Goal: Task Accomplishment & Management: Complete application form

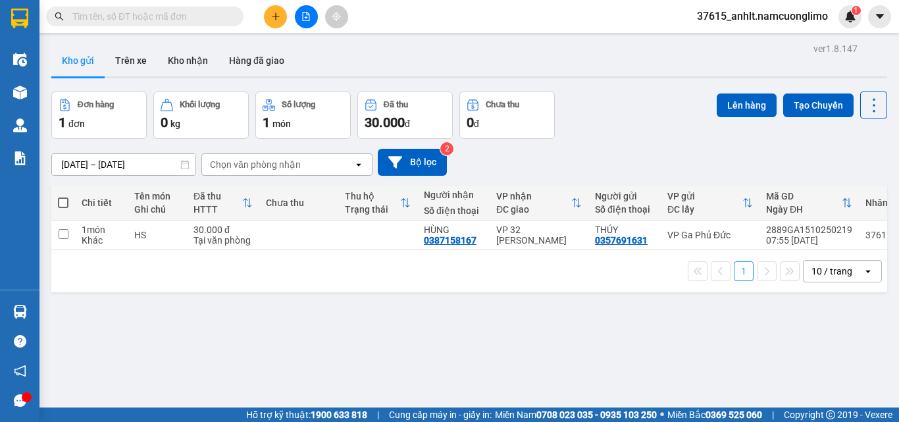
click at [272, 26] on button at bounding box center [275, 16] width 23 height 23
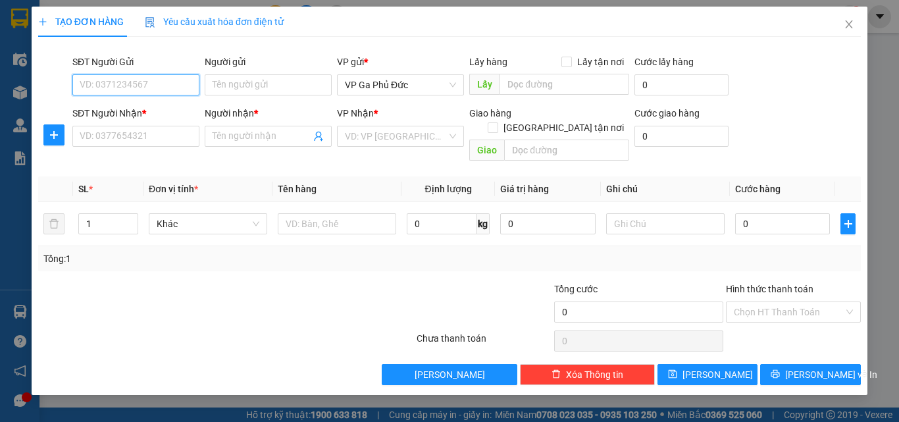
click at [186, 83] on input "SĐT Người Gửi" at bounding box center [135, 84] width 127 height 21
click at [166, 109] on div "0967824444 - A Tiến" at bounding box center [135, 111] width 111 height 14
type input "0967824444"
type input "A Tiến"
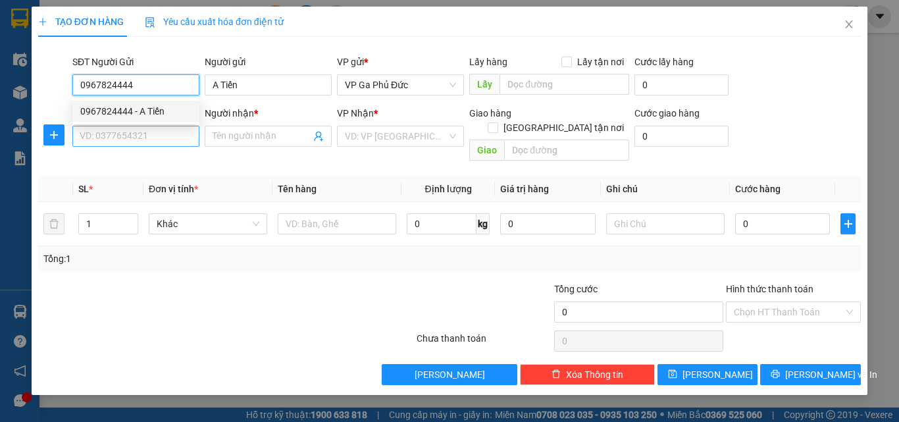
type input "0967824444"
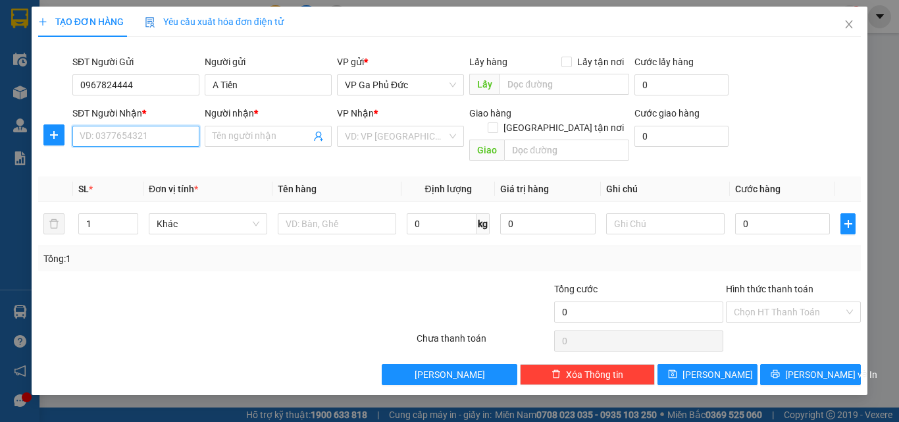
click at [153, 139] on input "SĐT Người Nhận *" at bounding box center [135, 136] width 127 height 21
type input "0987382777"
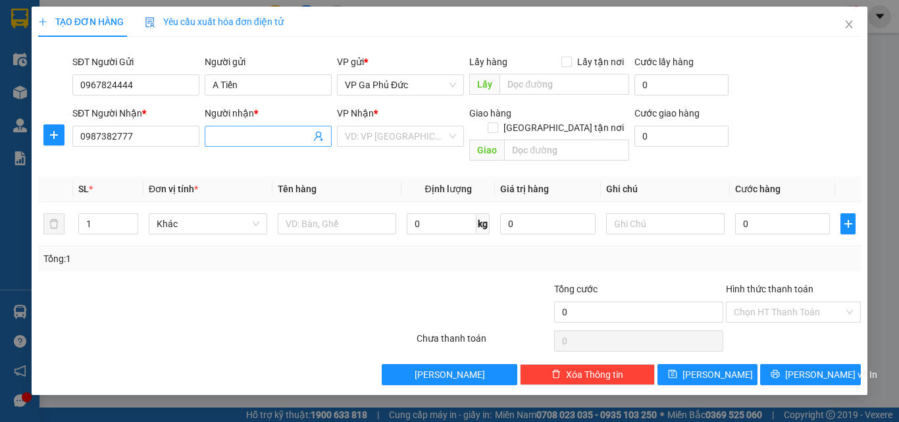
click at [261, 131] on input "Người nhận *" at bounding box center [262, 136] width 98 height 14
type input "t"
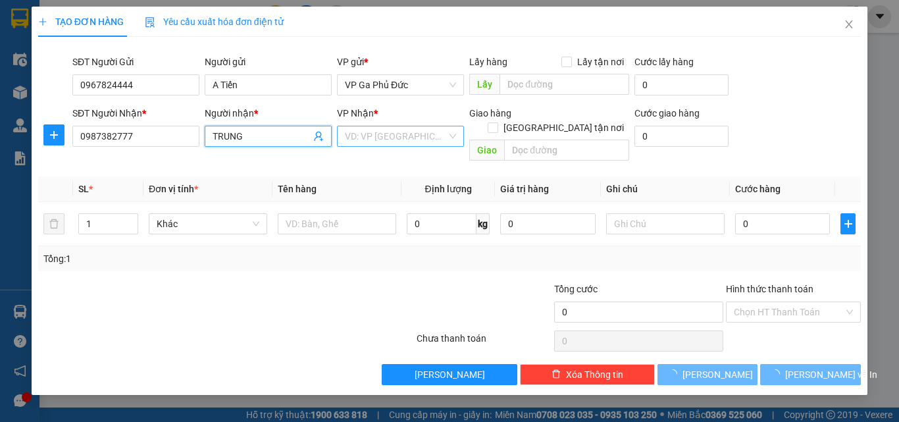
type input "TRUNG"
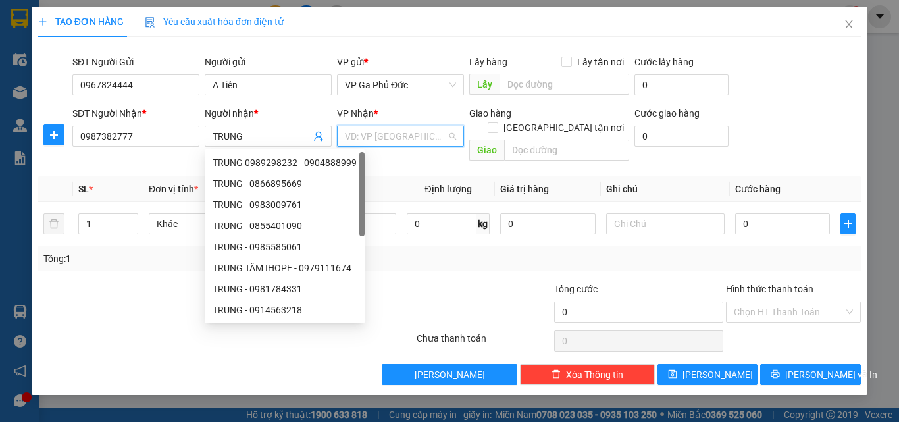
drag, startPoint x: 413, startPoint y: 143, endPoint x: 428, endPoint y: 144, distance: 14.5
click at [416, 143] on input "search" at bounding box center [396, 136] width 102 height 20
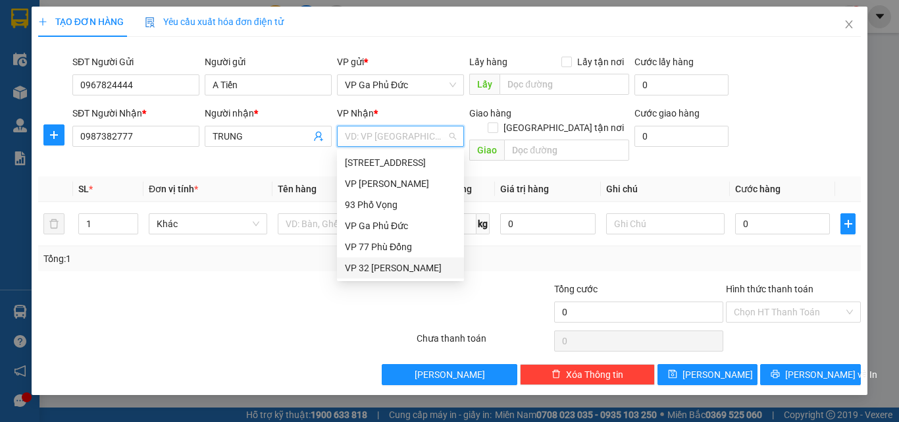
click at [382, 266] on div "VP 32 [PERSON_NAME]" at bounding box center [400, 268] width 111 height 14
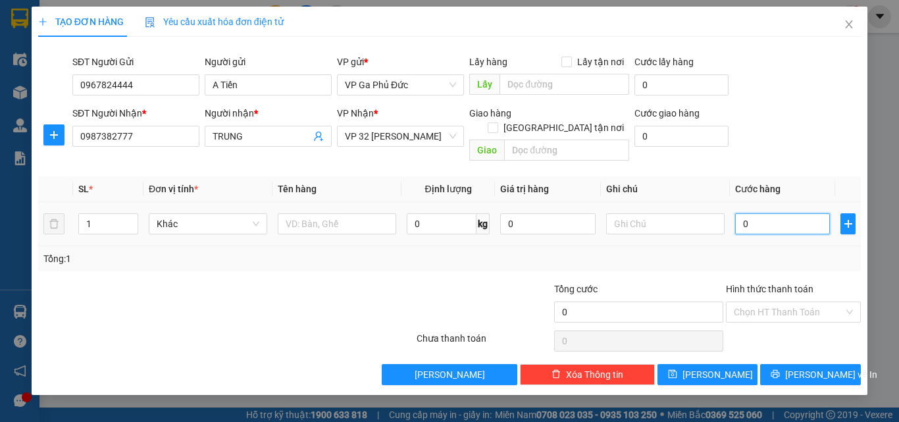
click at [773, 213] on input "0" at bounding box center [782, 223] width 95 height 21
type input "4"
type input "40"
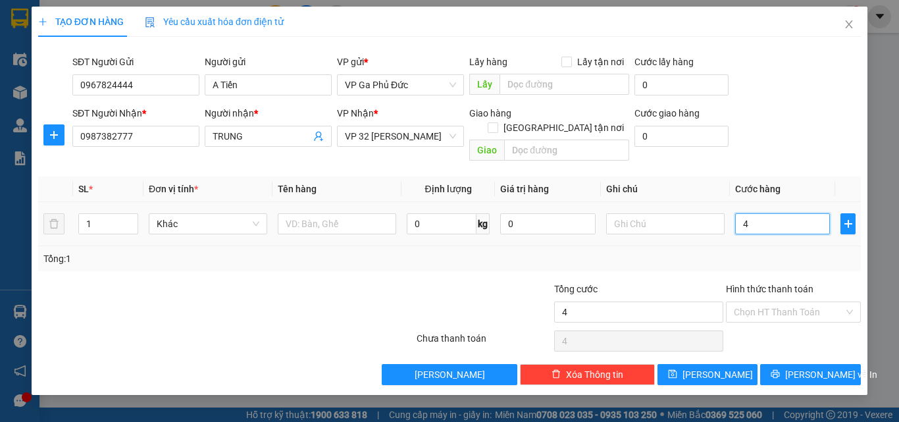
type input "40"
type input "400"
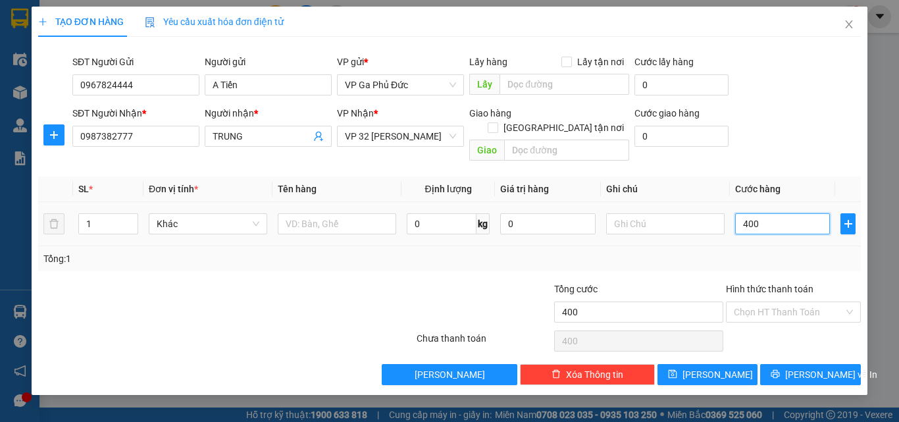
type input "4.000"
type input "40.000"
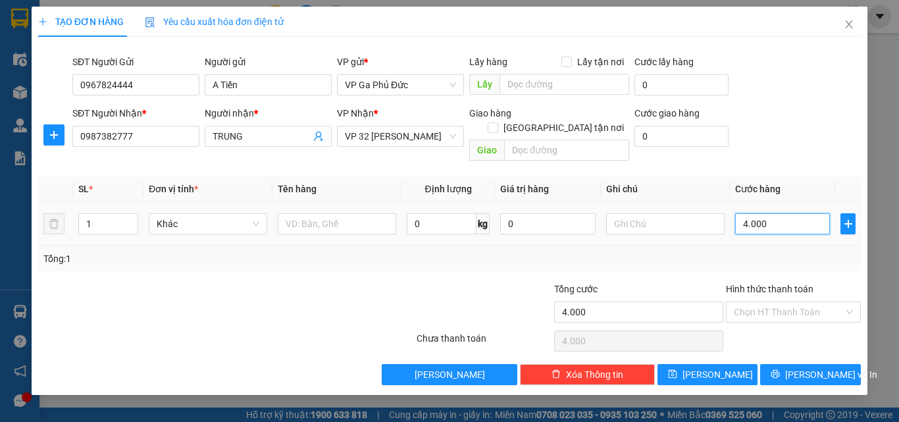
type input "40.000"
click at [303, 213] on input "text" at bounding box center [337, 223] width 118 height 21
type input "VỢT"
click at [824, 302] on input "Hình thức thanh toán" at bounding box center [789, 312] width 110 height 20
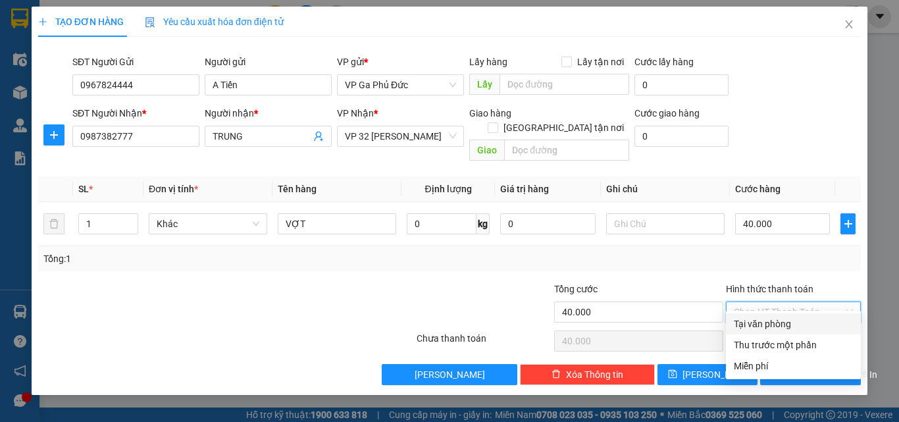
click at [771, 328] on div "Tại văn phòng" at bounding box center [793, 323] width 119 height 14
type input "0"
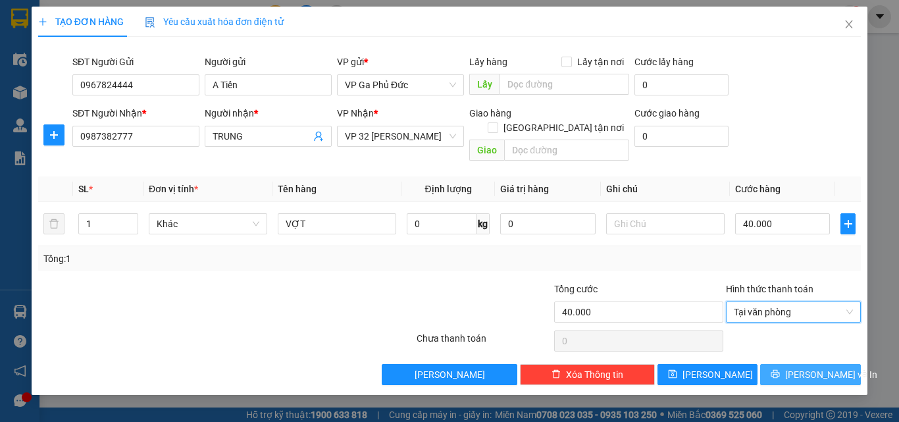
click at [817, 367] on span "[PERSON_NAME] và In" at bounding box center [831, 374] width 92 height 14
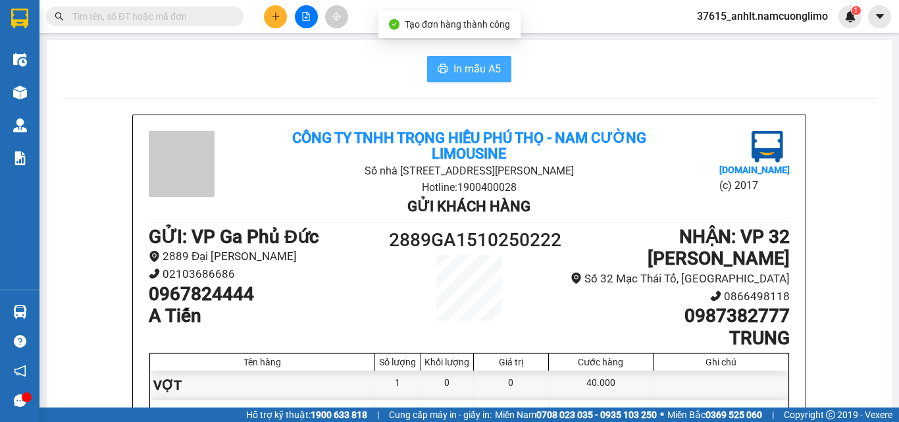
click at [497, 69] on button "In mẫu A5" at bounding box center [469, 69] width 84 height 26
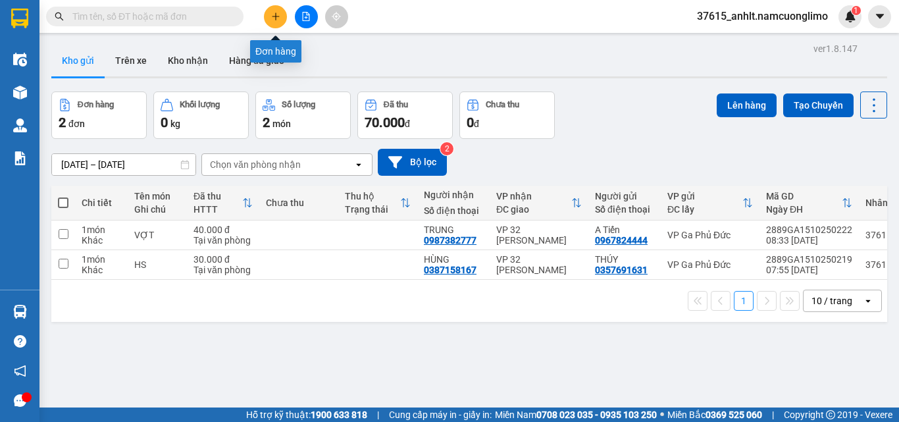
click at [276, 19] on icon "plus" at bounding box center [275, 16] width 9 height 9
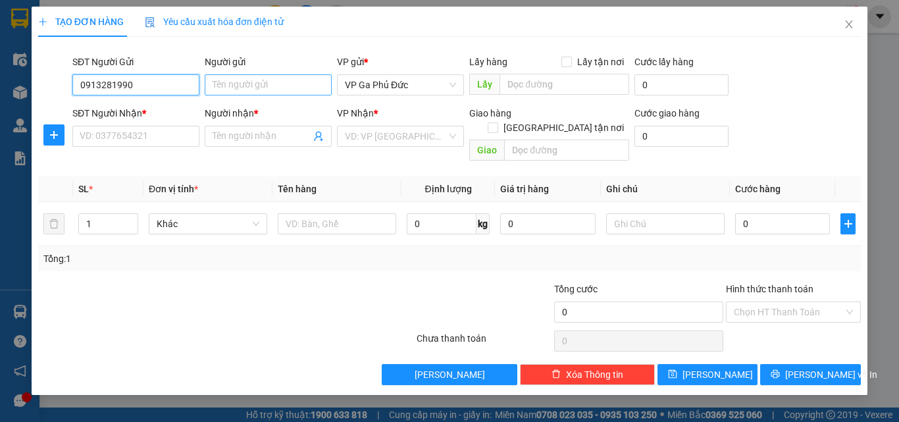
type input "0913281990"
click at [263, 89] on input "Người gửi" at bounding box center [268, 84] width 127 height 21
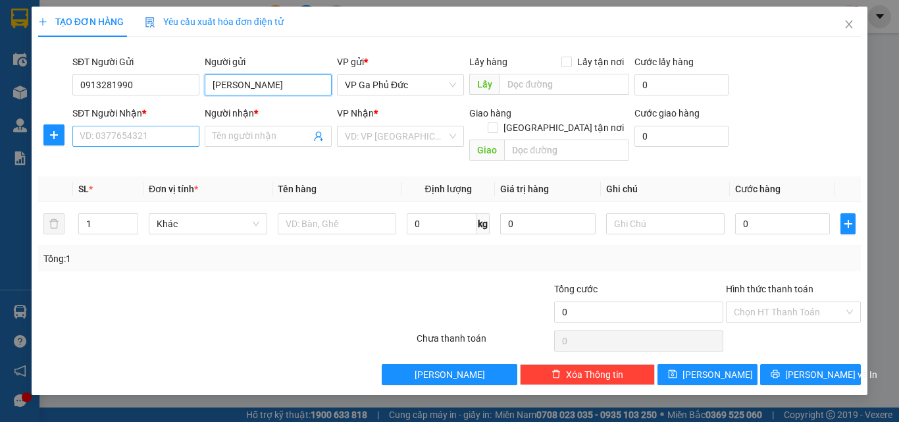
type input "[PERSON_NAME]"
click at [176, 139] on input "SĐT Người Nhận *" at bounding box center [135, 136] width 127 height 21
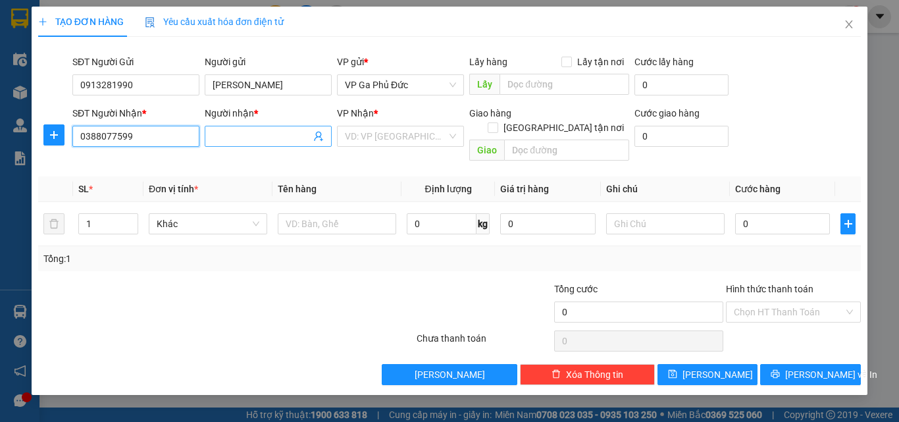
type input "0388077599"
click at [234, 134] on input "Người nhận *" at bounding box center [262, 136] width 98 height 14
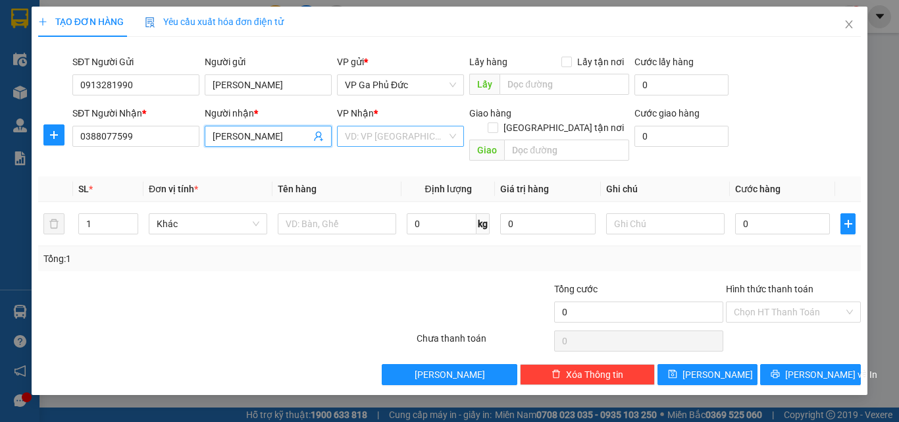
type input "[PERSON_NAME]"
click at [398, 134] on input "search" at bounding box center [396, 136] width 102 height 20
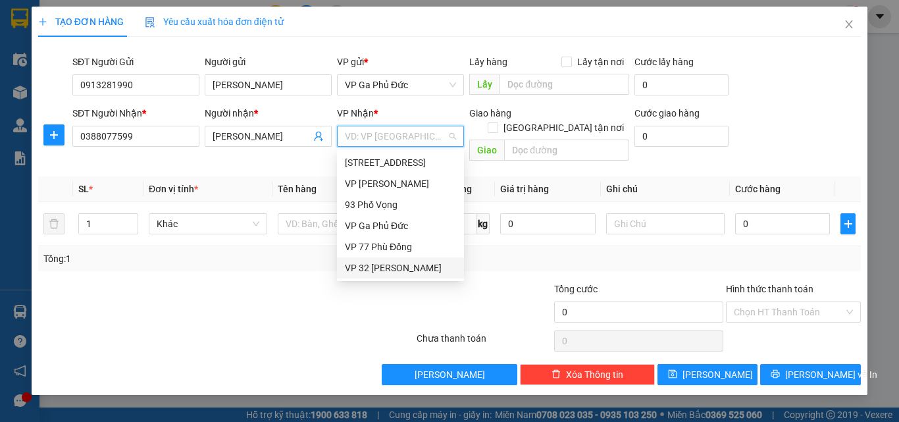
click at [372, 268] on div "VP 32 [PERSON_NAME]" at bounding box center [400, 268] width 111 height 14
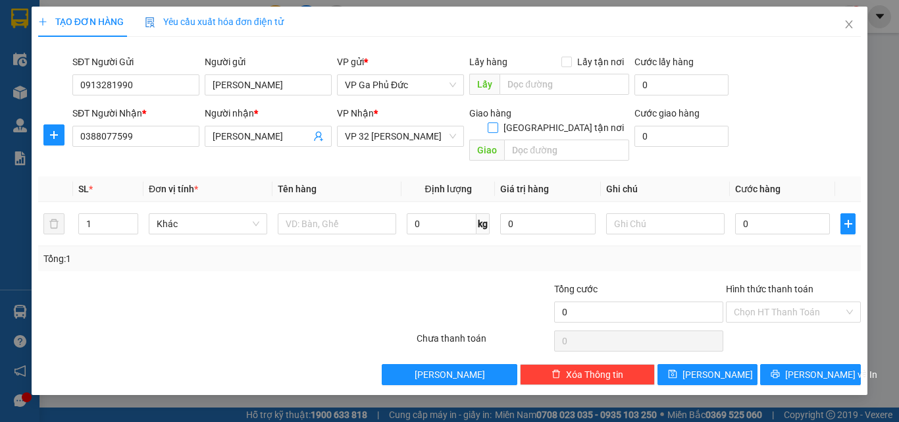
click at [497, 122] on input "[GEOGRAPHIC_DATA] tận nơi" at bounding box center [492, 126] width 9 height 9
checkbox input "true"
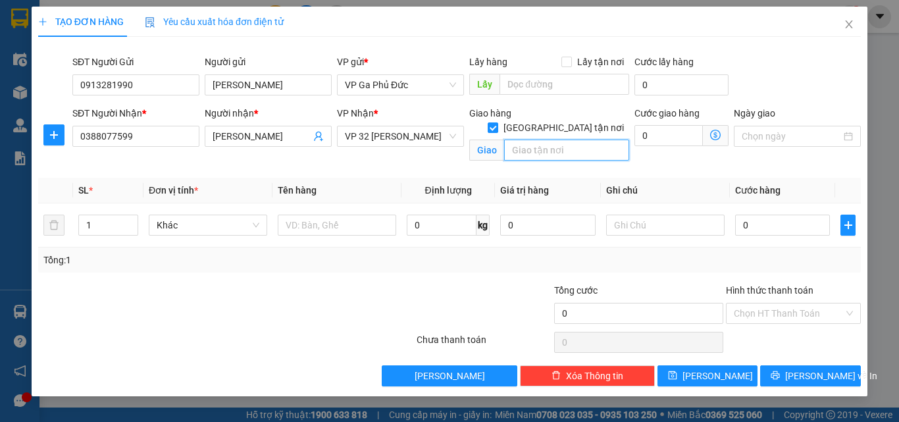
click at [555, 140] on input "text" at bounding box center [566, 149] width 125 height 21
type input "344, [PERSON_NAME], [PERSON_NAME], HAI BÀ TRƯNG, HN"
click at [715, 138] on icon "dollar-circle" at bounding box center [715, 135] width 11 height 11
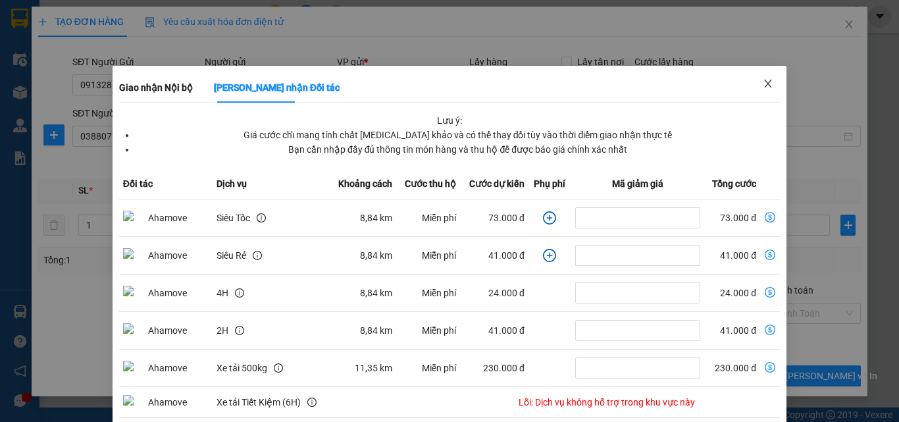
click at [765, 85] on icon "close" at bounding box center [768, 84] width 7 height 8
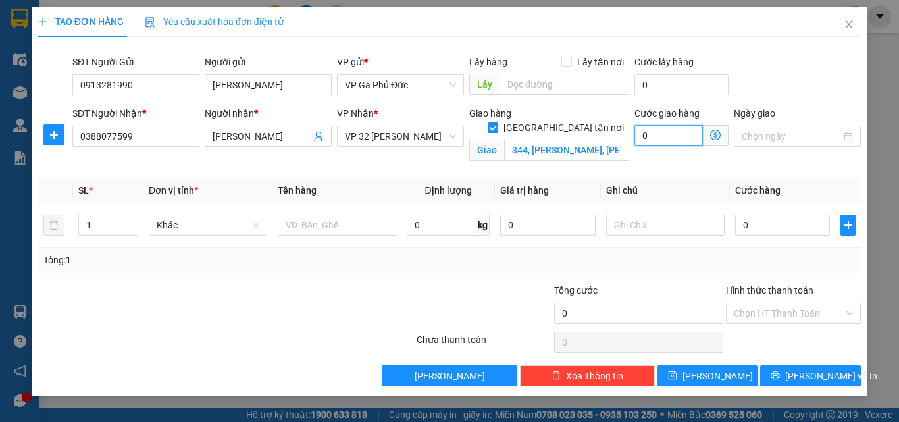
click at [687, 136] on input "0" at bounding box center [668, 135] width 68 height 21
type input "7"
type input "70"
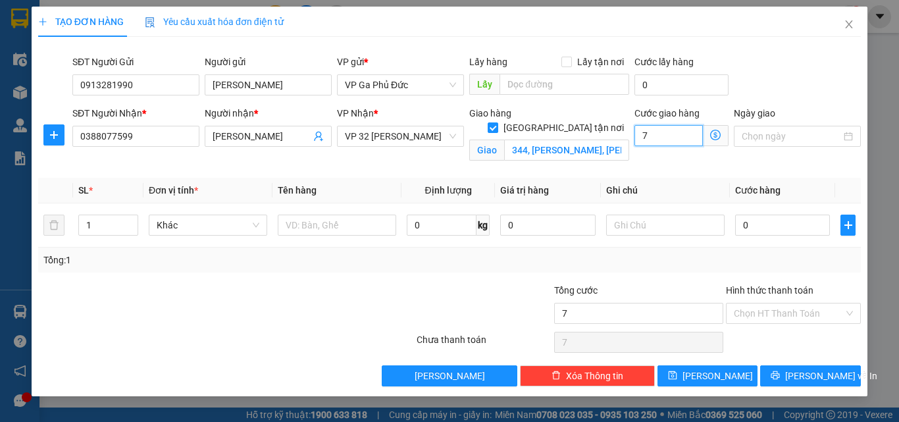
type input "70"
type input "700"
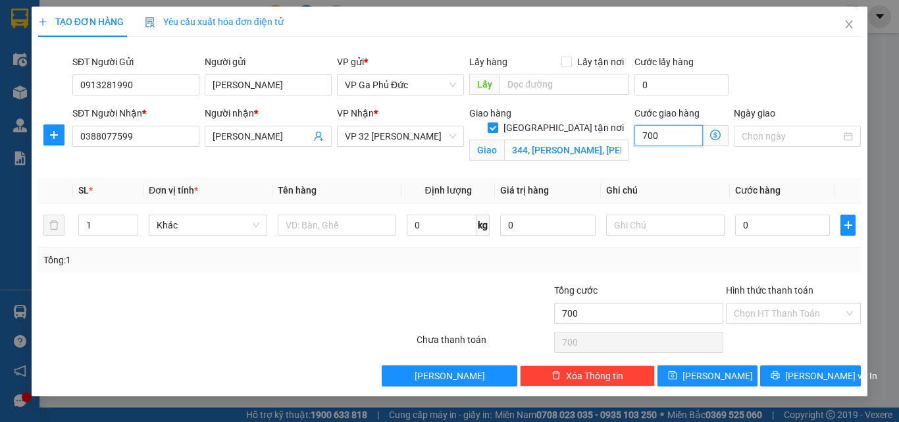
type input "7.000"
type input "70.000"
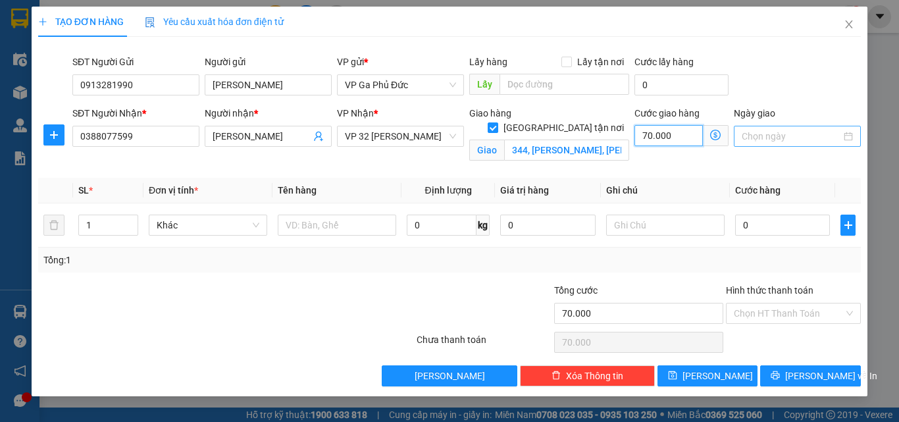
type input "70.000"
click at [844, 138] on div at bounding box center [797, 136] width 111 height 14
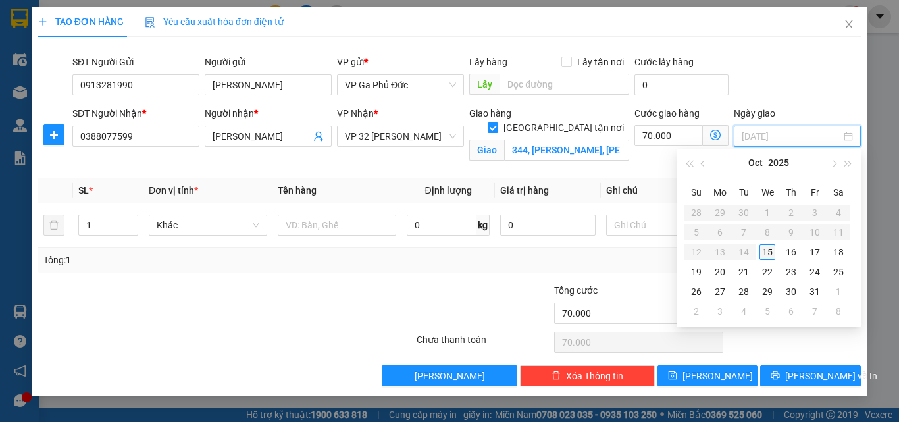
type input "[DATE]"
click at [765, 252] on div "15" at bounding box center [767, 252] width 16 height 16
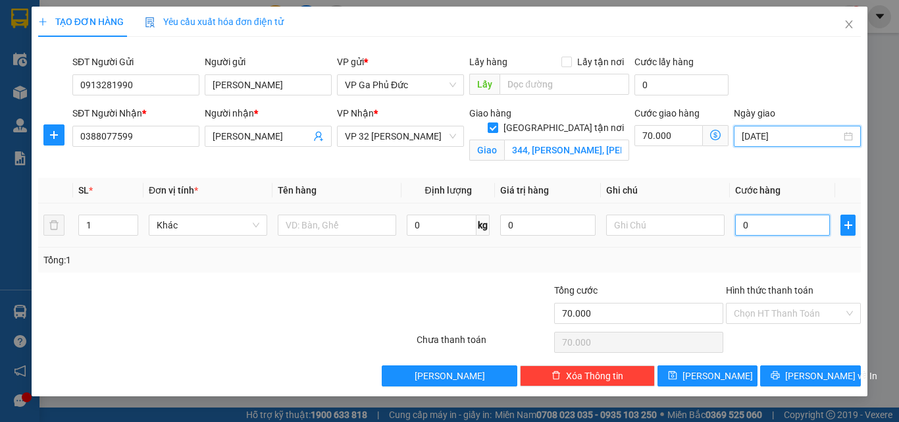
click at [795, 231] on input "0" at bounding box center [782, 224] width 95 height 21
type input "2"
type input "70.002"
type input "20"
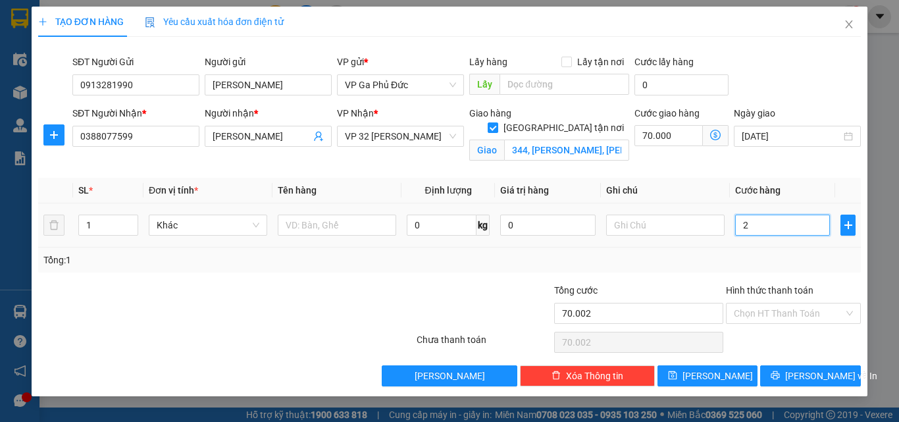
type input "70.020"
type input "200"
type input "70.200"
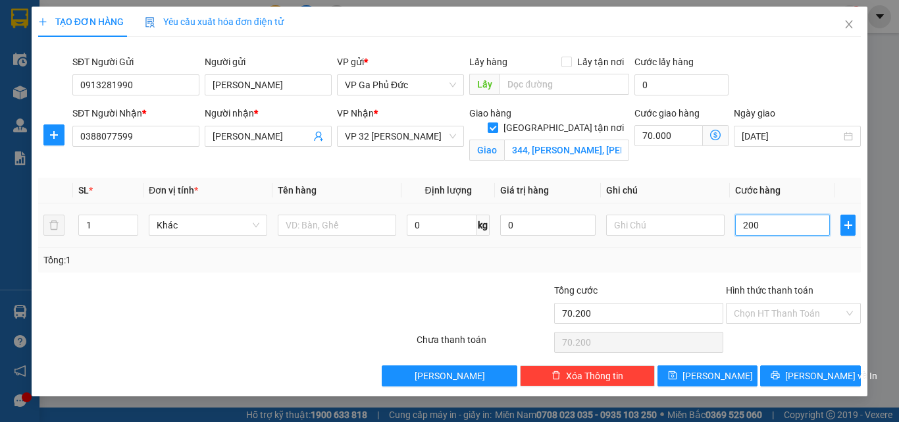
type input "2.000"
type input "72.000"
type input "20.000"
type input "90.000"
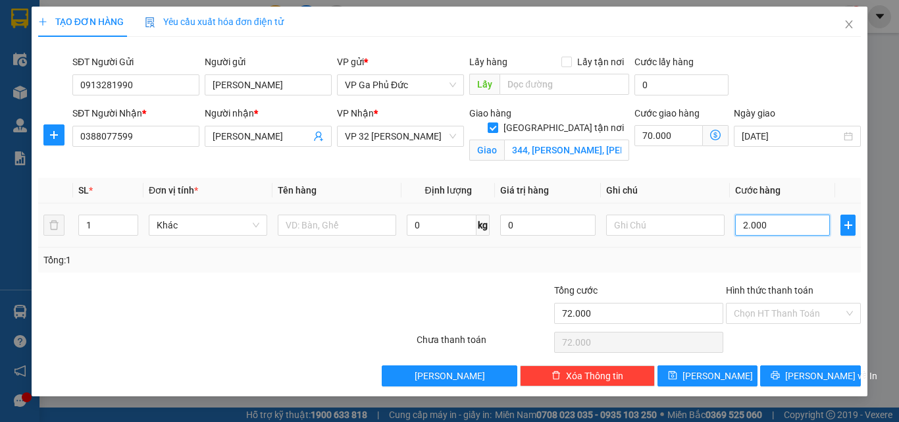
type input "90.000"
type input "20.000"
click at [370, 221] on input "text" at bounding box center [337, 224] width 118 height 21
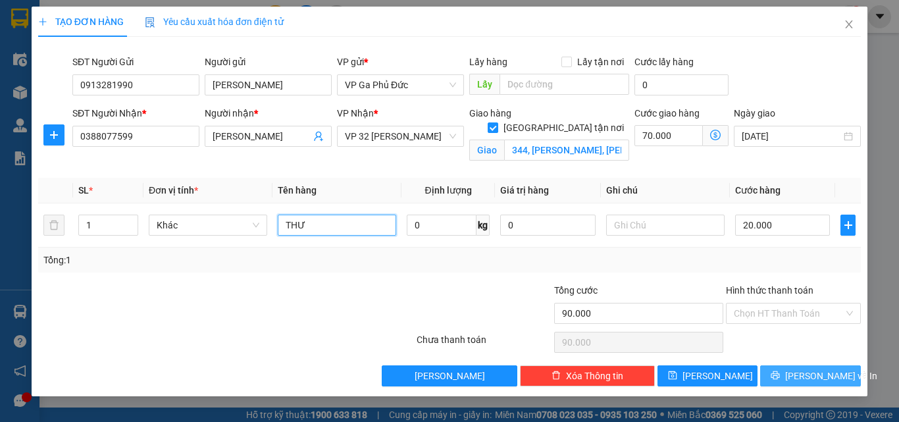
type input "THƯ"
click at [812, 377] on span "[PERSON_NAME] và In" at bounding box center [831, 375] width 92 height 14
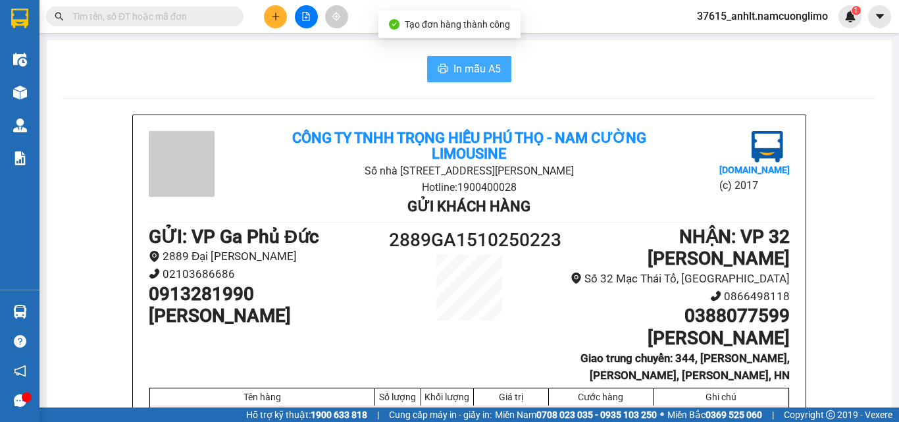
click at [480, 64] on span "In mẫu A5" at bounding box center [476, 69] width 47 height 16
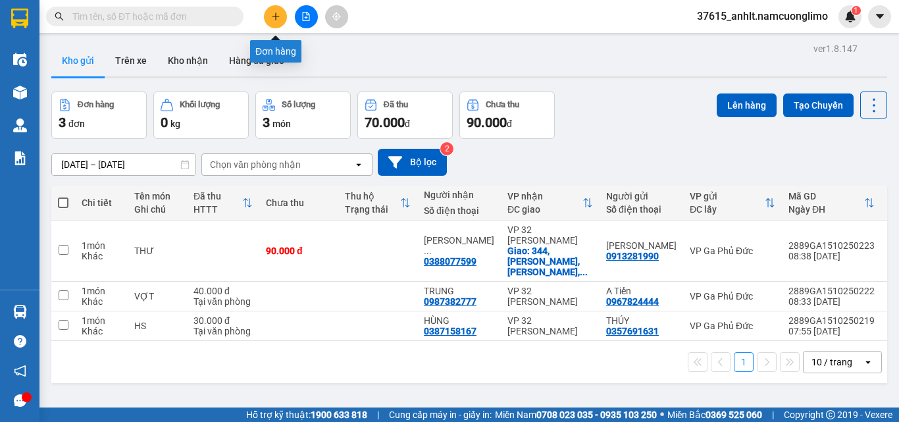
click at [276, 13] on icon "plus" at bounding box center [275, 16] width 9 height 9
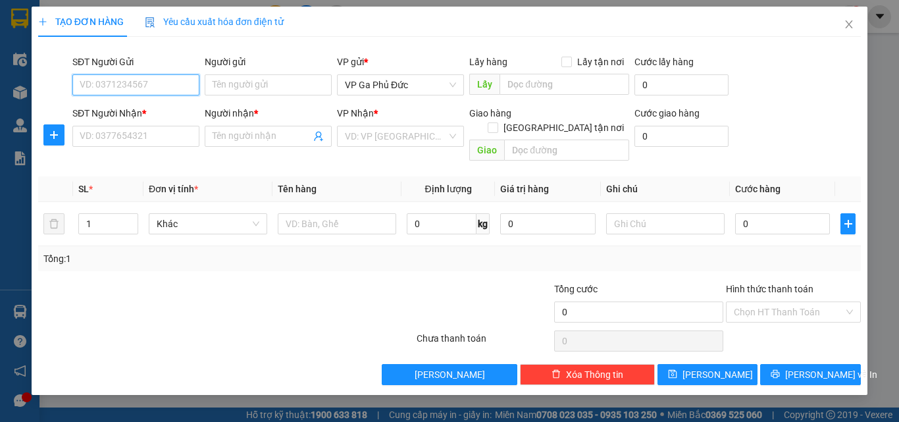
click at [176, 82] on input "SĐT Người Gửi" at bounding box center [135, 84] width 127 height 21
type input "0948374537"
click at [164, 114] on div "0948374537 - LINH" at bounding box center [135, 111] width 111 height 14
type input "LINH"
type input "0948374537"
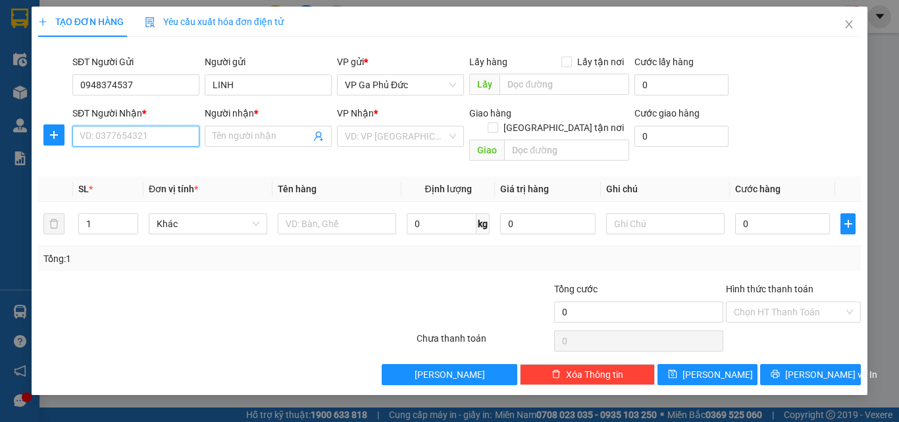
click at [166, 133] on input "SĐT Người Nhận *" at bounding box center [135, 136] width 127 height 21
click at [175, 159] on div "0968696522 - HẠNH" at bounding box center [135, 162] width 111 height 14
type input "0968696522"
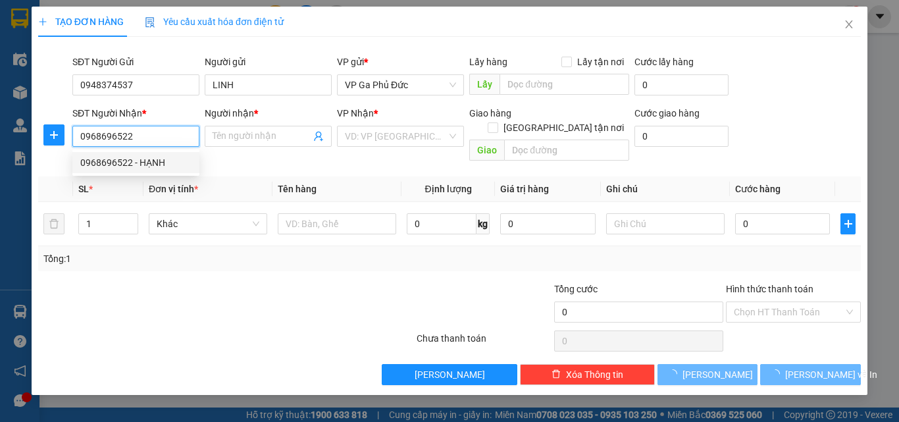
type input "HẠNH"
checkbox input "true"
type input "[PERSON_NAME][GEOGRAPHIC_DATA], Ng. 19 P. [GEOGRAPHIC_DATA], [GEOGRAPHIC_DATA],…"
type input "30.000"
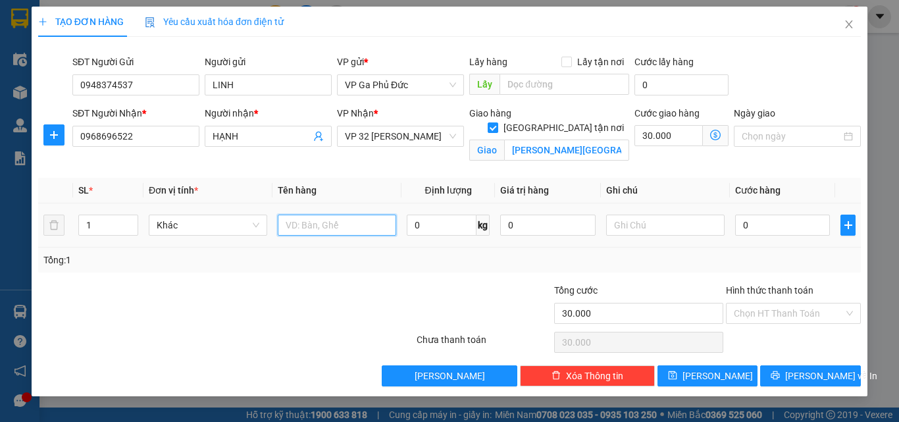
click at [298, 223] on input "text" at bounding box center [337, 224] width 118 height 21
type input "HS"
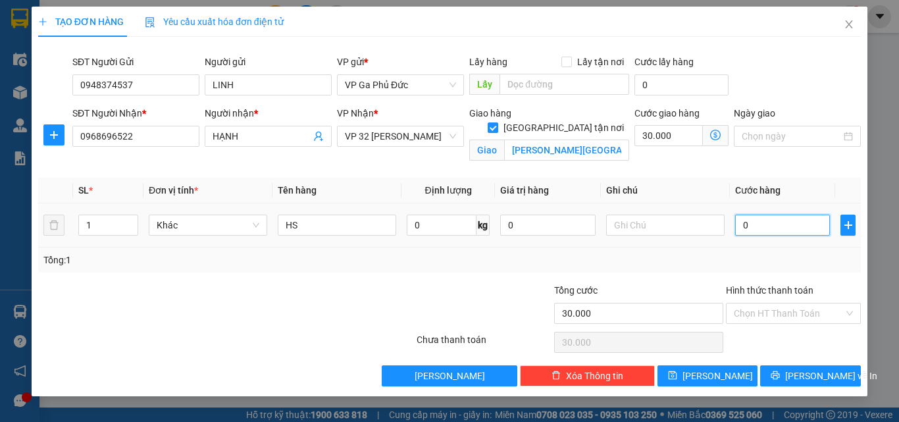
click at [770, 226] on input "0" at bounding box center [782, 224] width 95 height 21
type input "3"
type input "30.003"
type input "30"
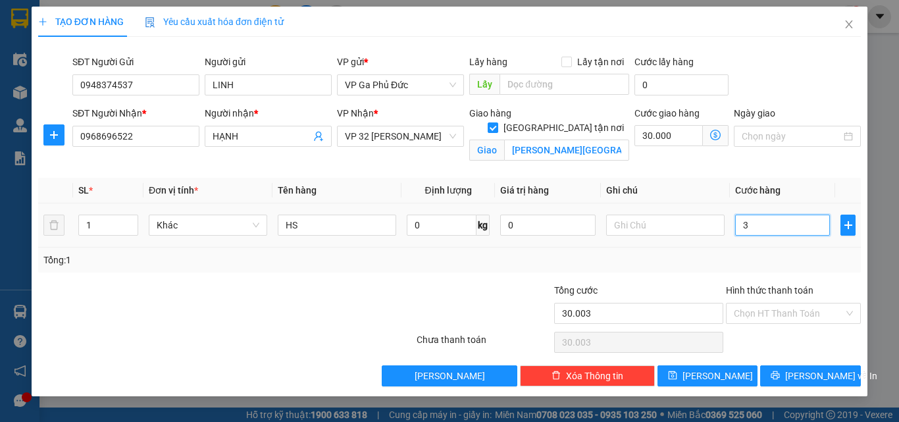
type input "30.030"
type input "300"
type input "30.300"
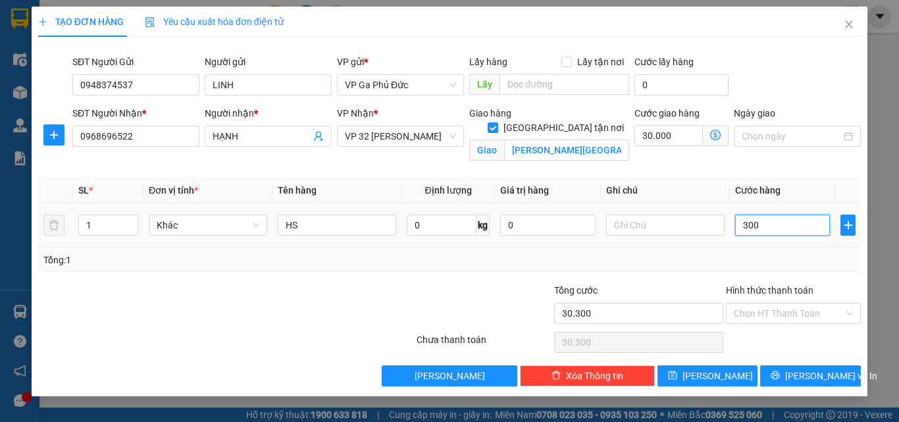
type input "3.000"
type input "33.000"
type input "30.000"
type input "60.000"
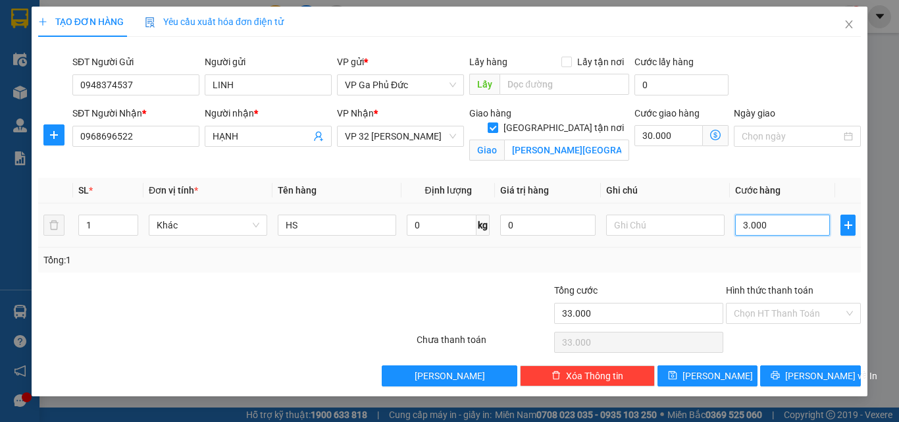
type input "60.000"
type input "30.000"
click at [782, 313] on input "Hình thức thanh toán" at bounding box center [789, 313] width 110 height 20
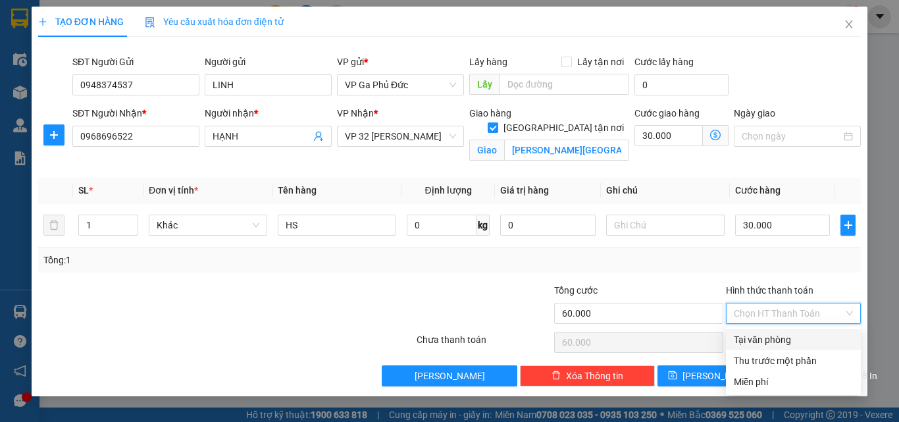
click at [771, 337] on div "Tại văn phòng" at bounding box center [793, 339] width 119 height 14
type input "0"
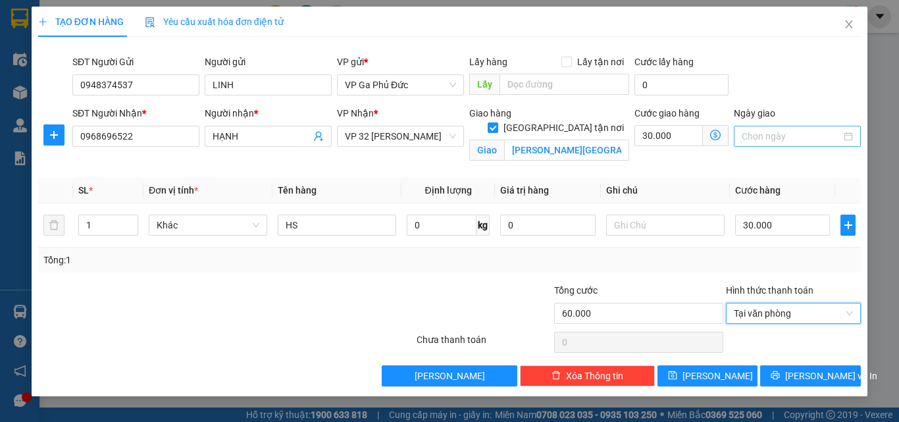
click at [797, 130] on input "Ngày giao" at bounding box center [791, 136] width 99 height 14
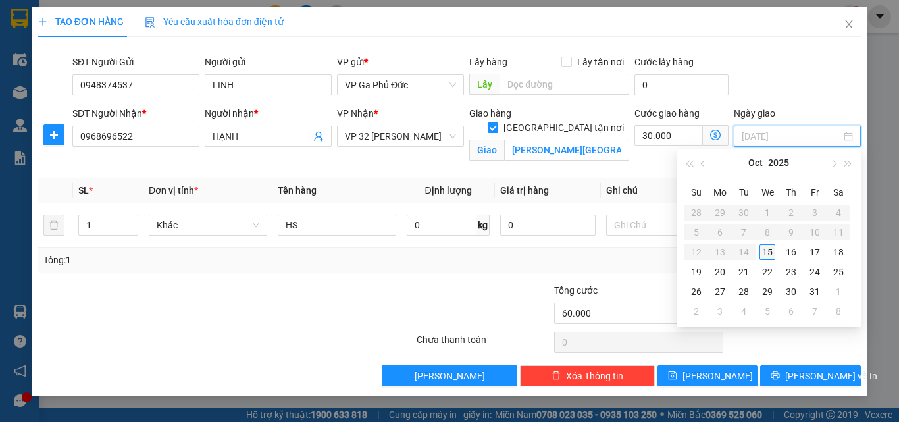
type input "[DATE]"
click at [769, 254] on div "15" at bounding box center [767, 252] width 16 height 16
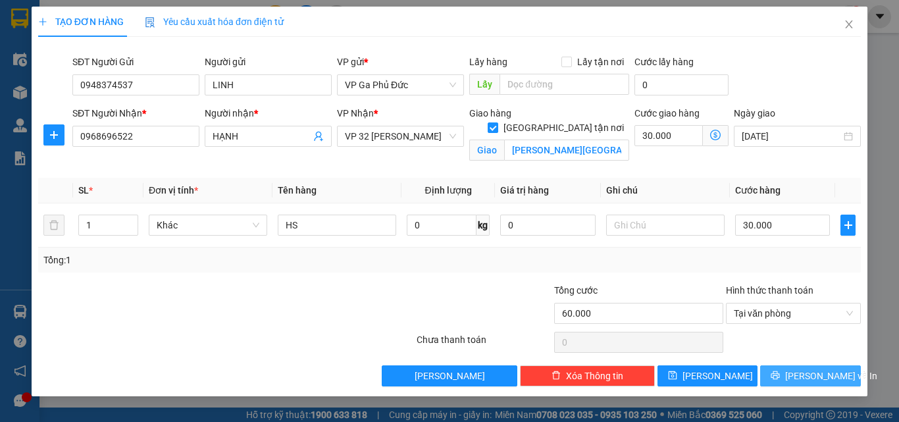
click at [800, 374] on span "[PERSON_NAME] và In" at bounding box center [831, 375] width 92 height 14
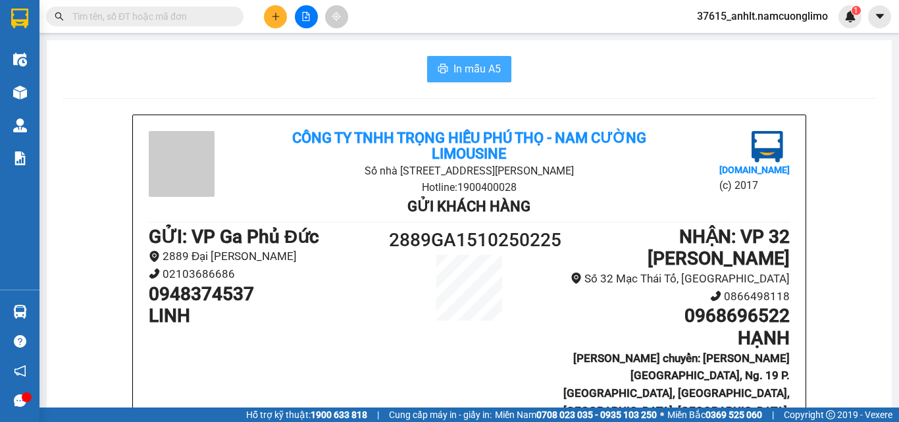
click at [486, 68] on span "In mẫu A5" at bounding box center [476, 69] width 47 height 16
